Goal: Transaction & Acquisition: Purchase product/service

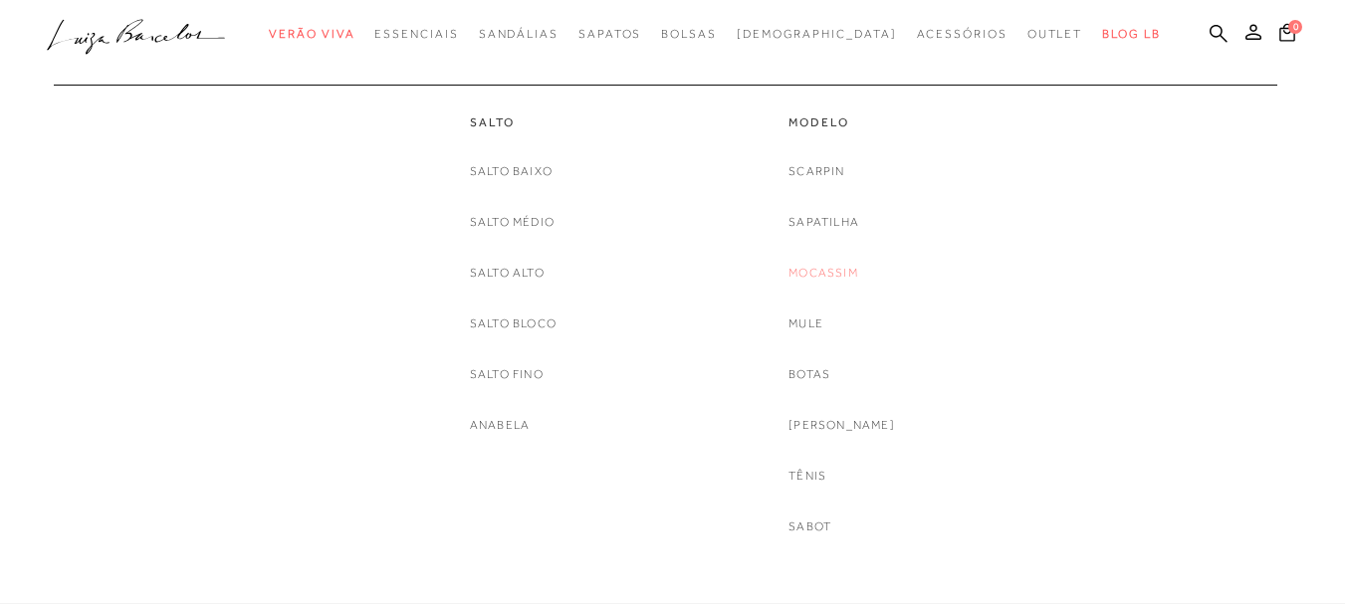
click at [833, 265] on link "Mocassim" at bounding box center [824, 273] width 70 height 21
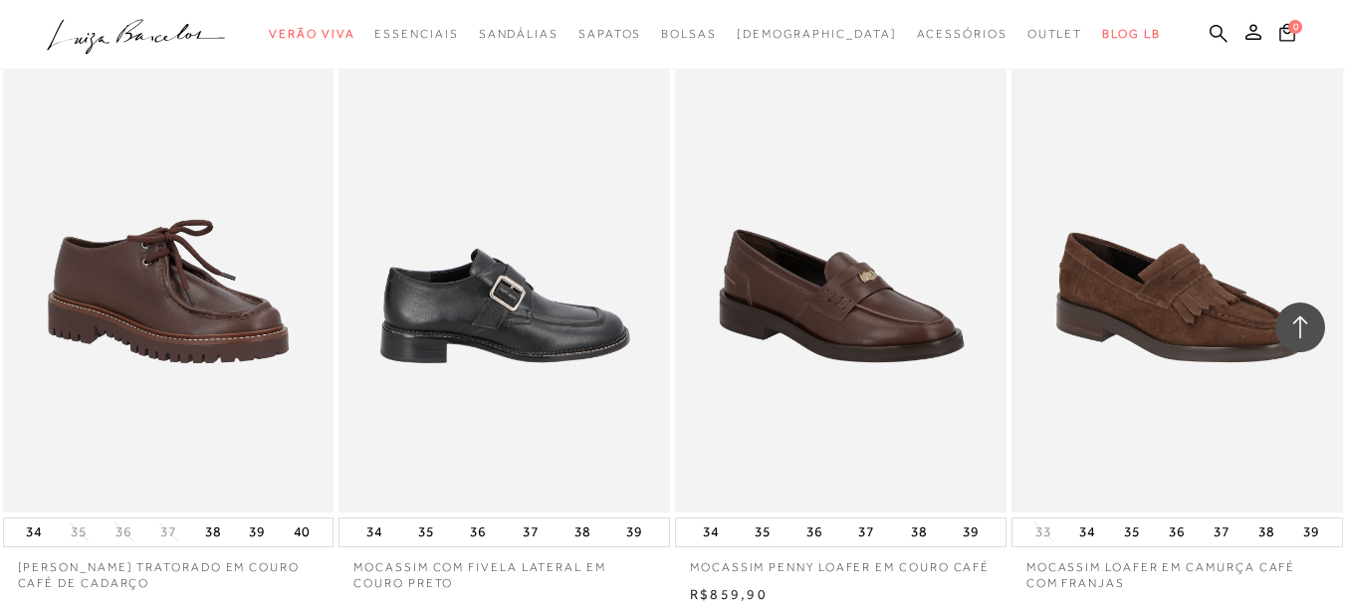
scroll to position [2489, 0]
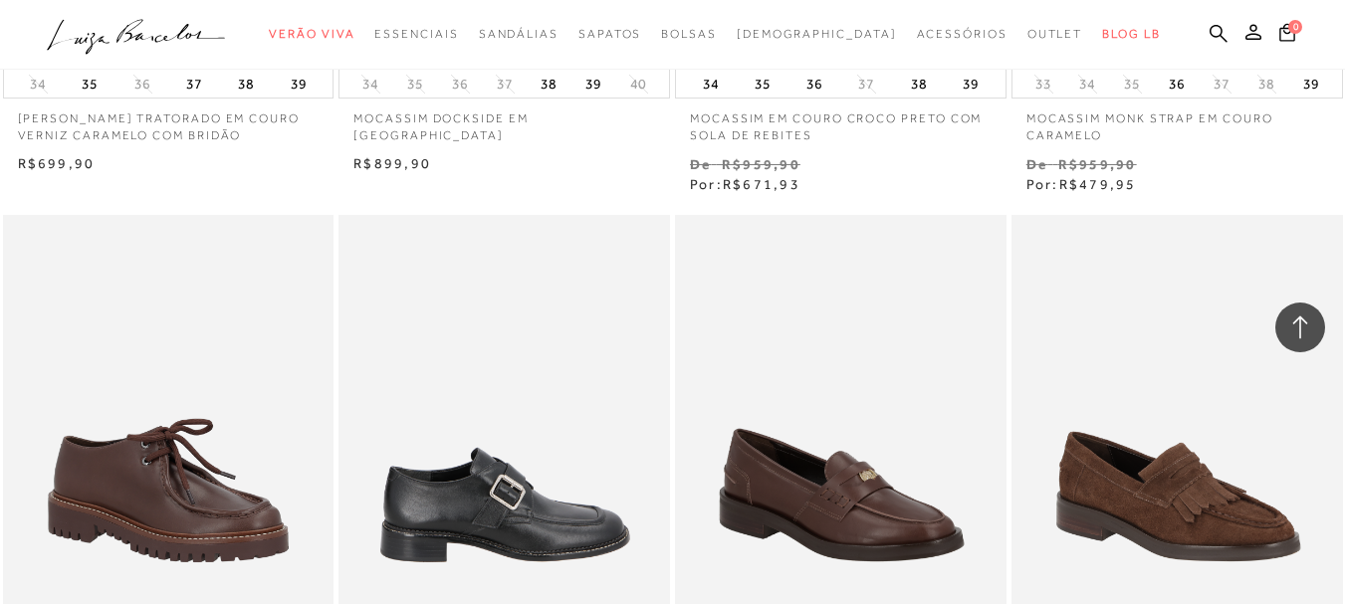
click at [542, 358] on img at bounding box center [506, 463] width 330 height 497
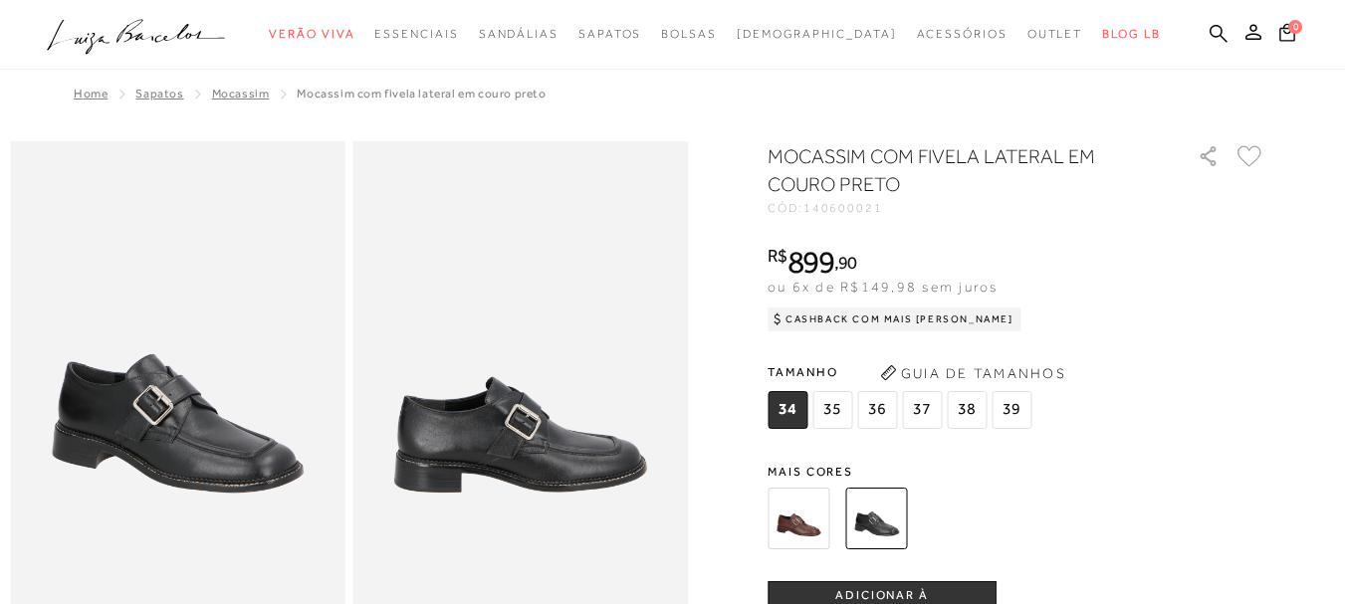
click at [821, 519] on img at bounding box center [799, 519] width 62 height 62
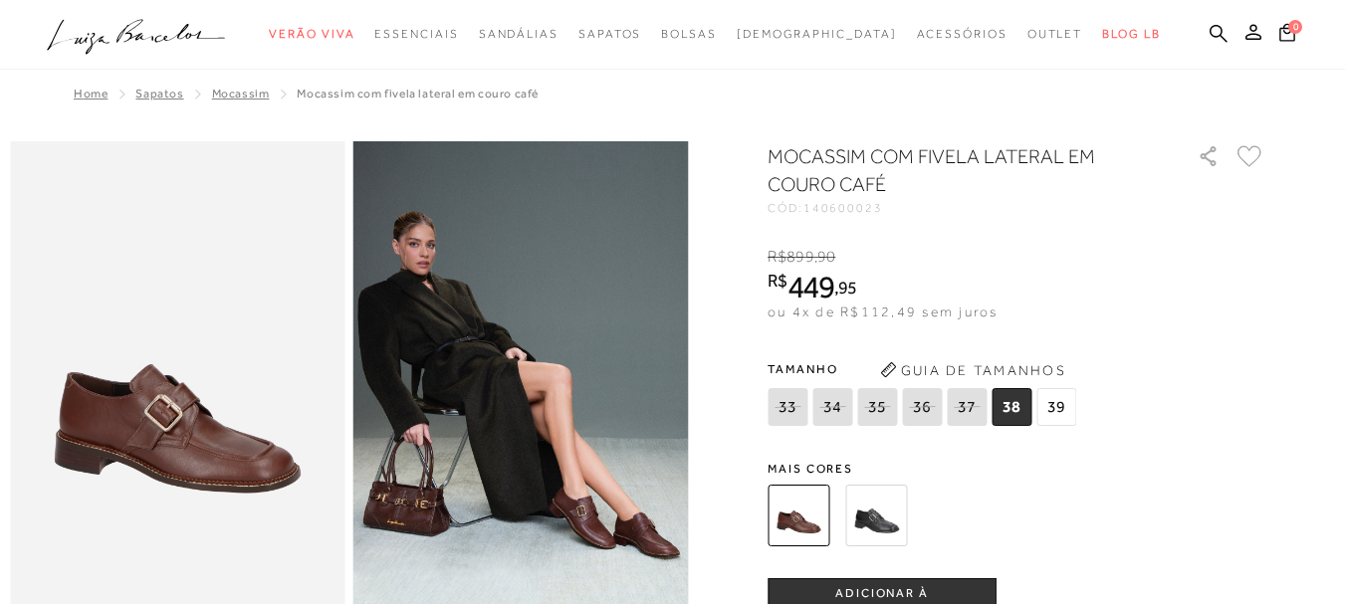
click at [885, 510] on img at bounding box center [876, 516] width 62 height 62
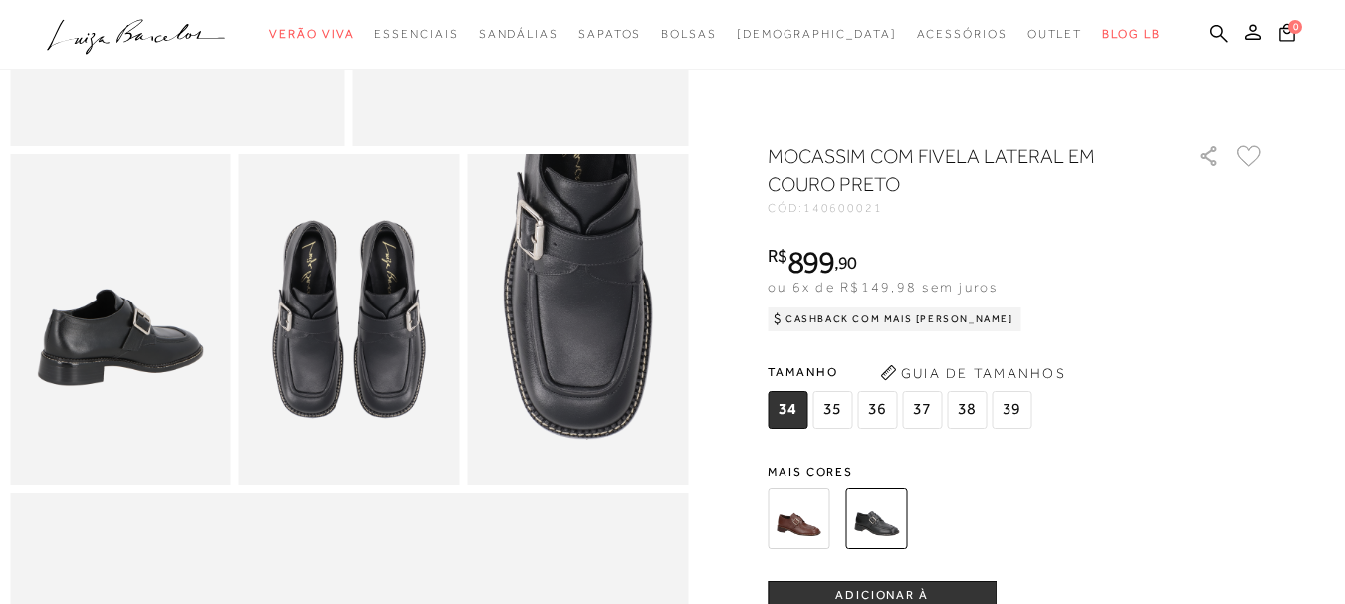
scroll to position [597, 0]
